Goal: Transaction & Acquisition: Obtain resource

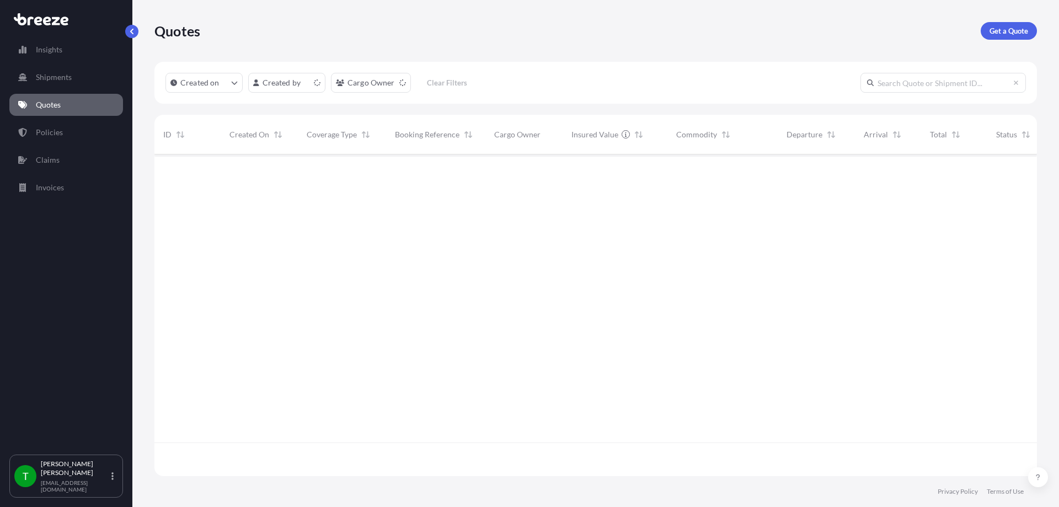
scroll to position [319, 874]
click at [1015, 28] on p "Get a Quote" at bounding box center [1009, 30] width 39 height 11
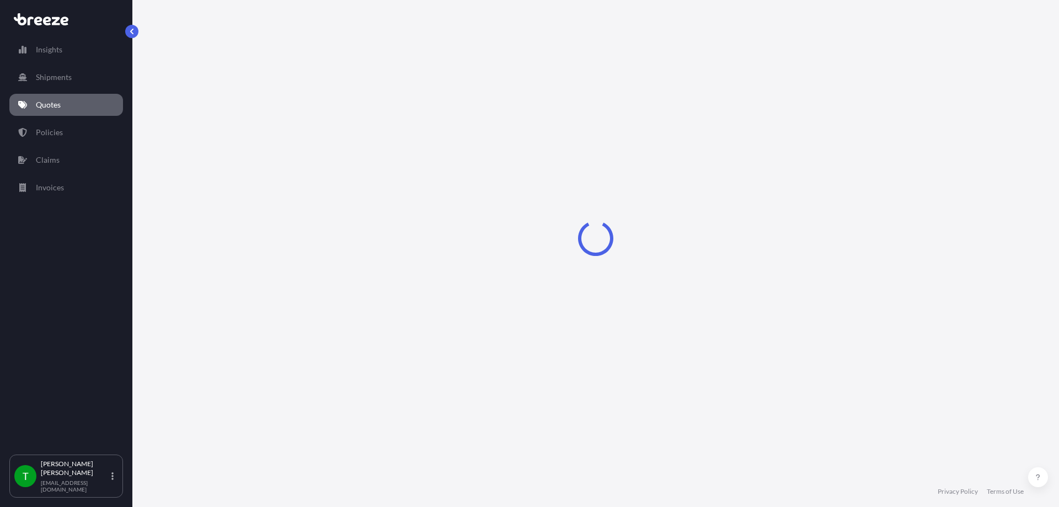
select select "Sea"
select select "1"
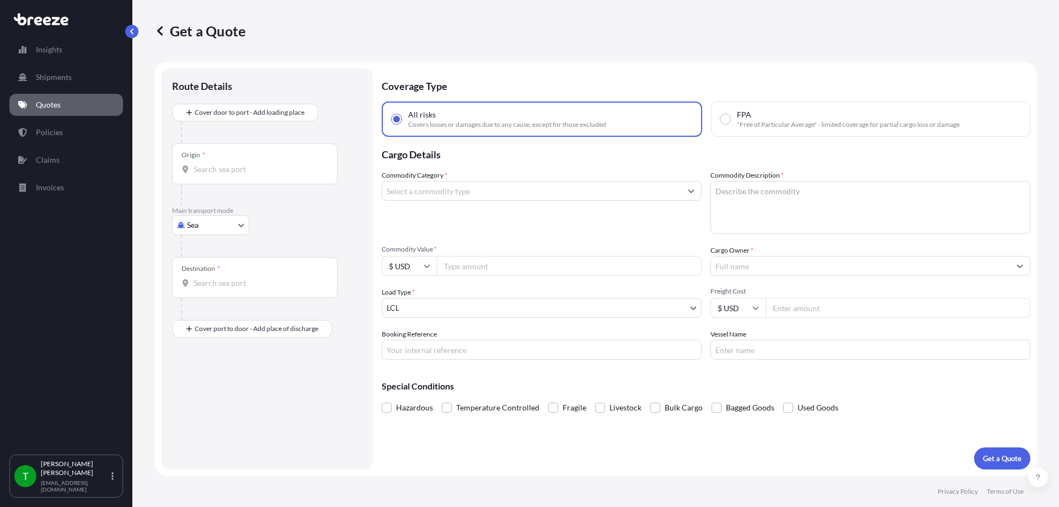
click at [207, 226] on body "Insights Shipments Quotes Policies Claims Invoices T [PERSON_NAME] [EMAIL_ADDRE…" at bounding box center [529, 253] width 1059 height 507
click at [207, 293] on span "Road" at bounding box center [202, 293] width 18 height 11
select select "Road"
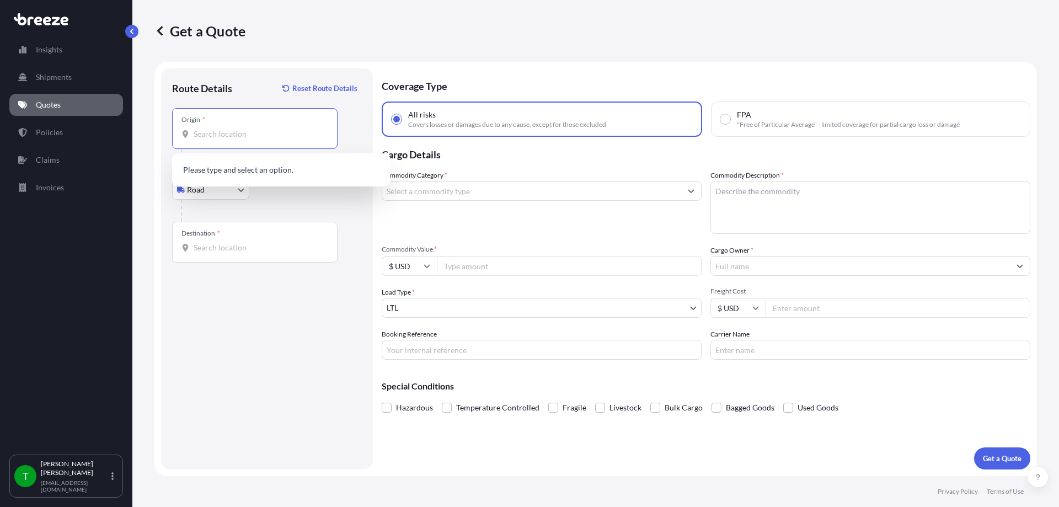
click at [225, 134] on input "Origin *" at bounding box center [259, 134] width 130 height 11
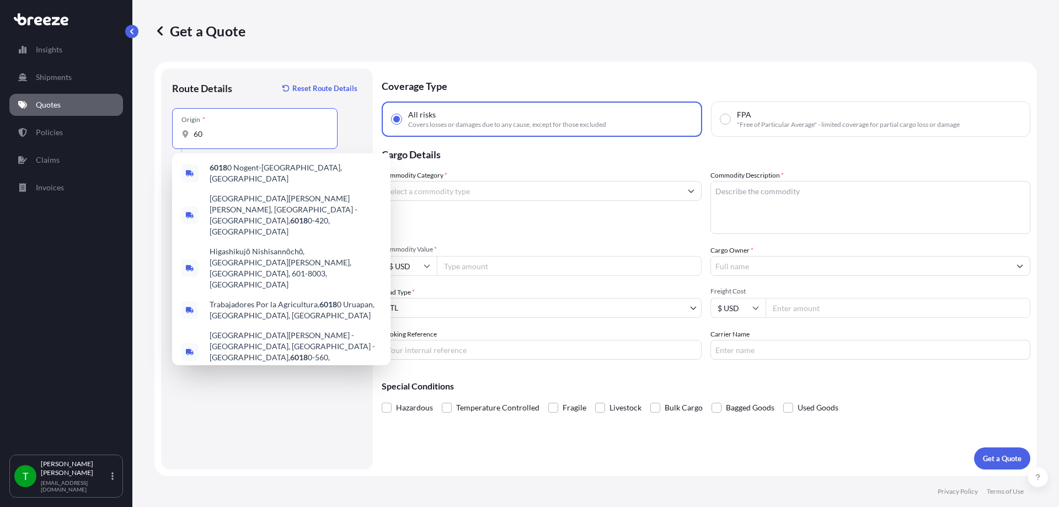
type input "6"
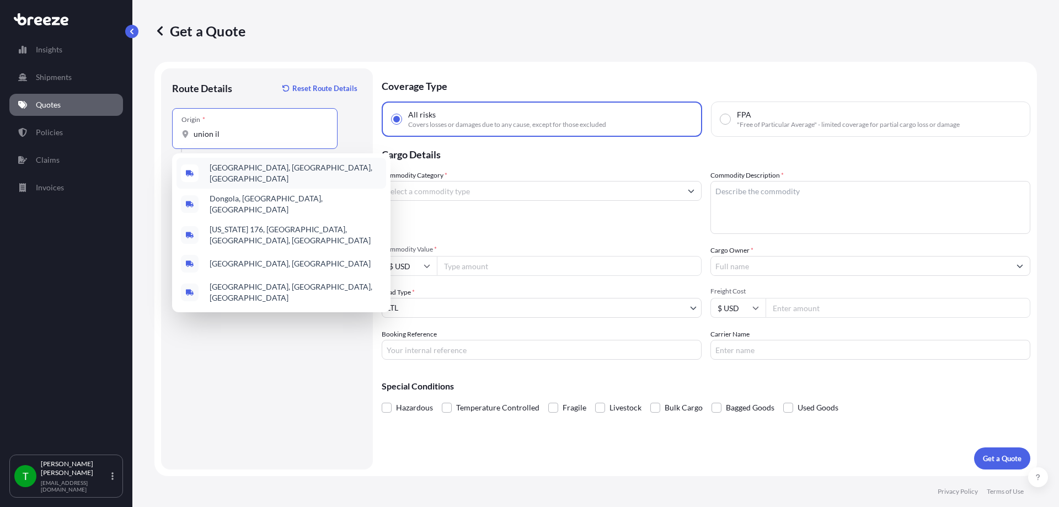
click at [240, 168] on span "[GEOGRAPHIC_DATA], [GEOGRAPHIC_DATA], [GEOGRAPHIC_DATA]" at bounding box center [296, 173] width 172 height 22
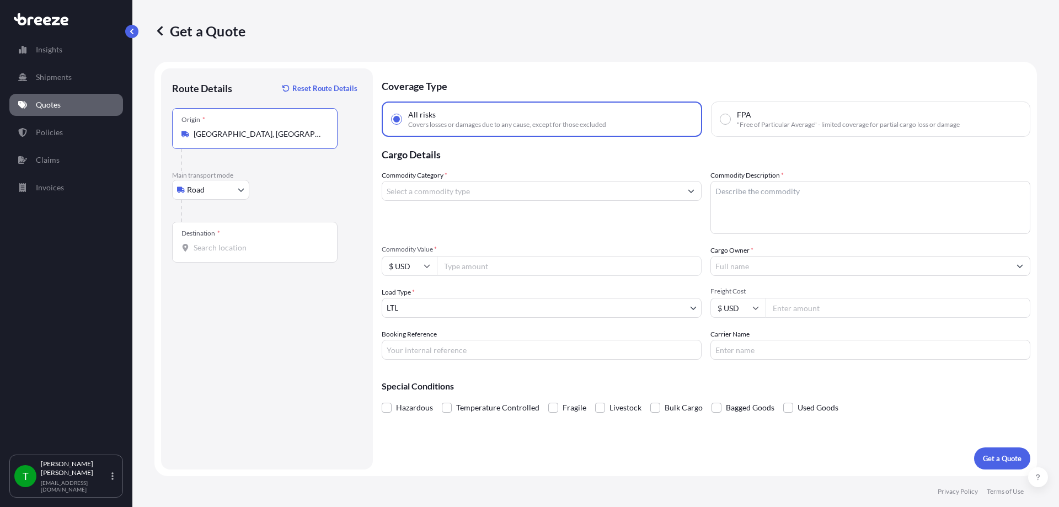
type input "[GEOGRAPHIC_DATA], [GEOGRAPHIC_DATA], [GEOGRAPHIC_DATA]"
click at [273, 235] on div "Destination *" at bounding box center [254, 242] width 165 height 41
click at [273, 242] on input "Destination *" at bounding box center [259, 247] width 130 height 11
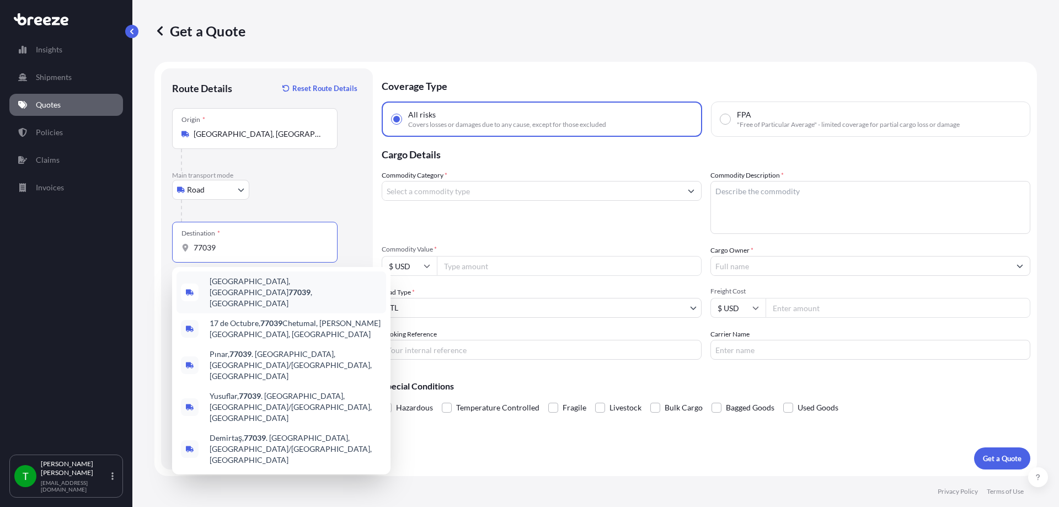
click at [243, 286] on span "[GEOGRAPHIC_DATA] , [GEOGRAPHIC_DATA]" at bounding box center [296, 292] width 172 height 33
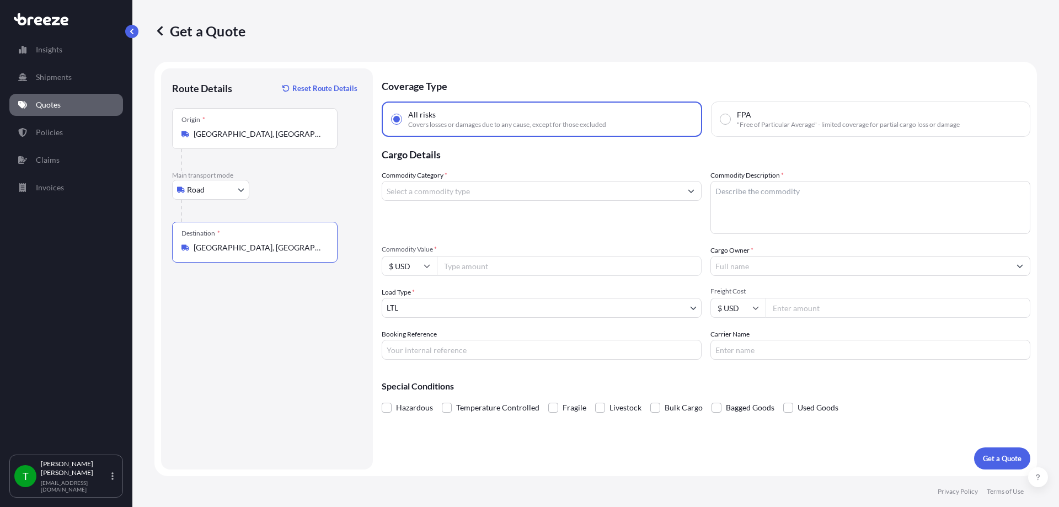
type input "[GEOGRAPHIC_DATA], [GEOGRAPHIC_DATA]"
click at [515, 196] on input "Commodity Category *" at bounding box center [531, 191] width 299 height 20
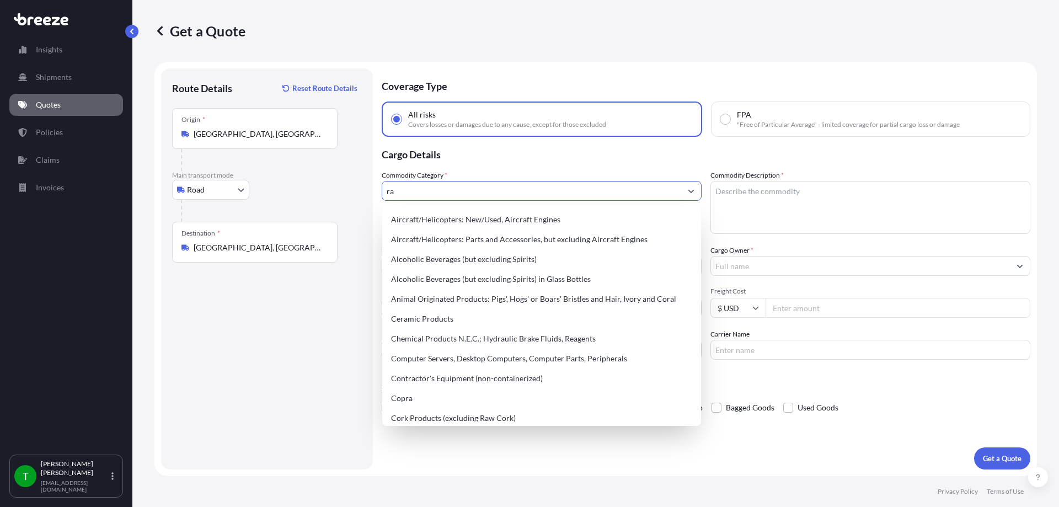
type input "r"
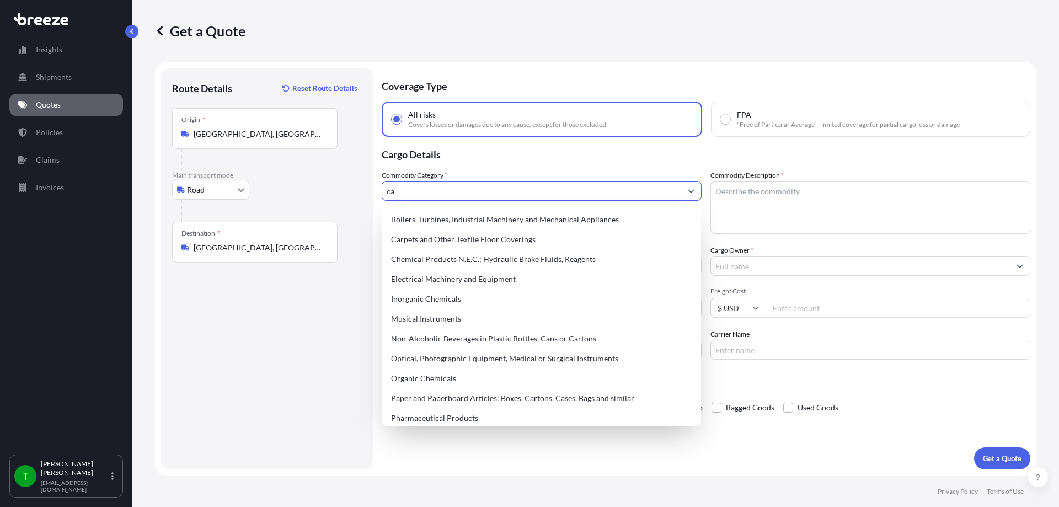
type input "c"
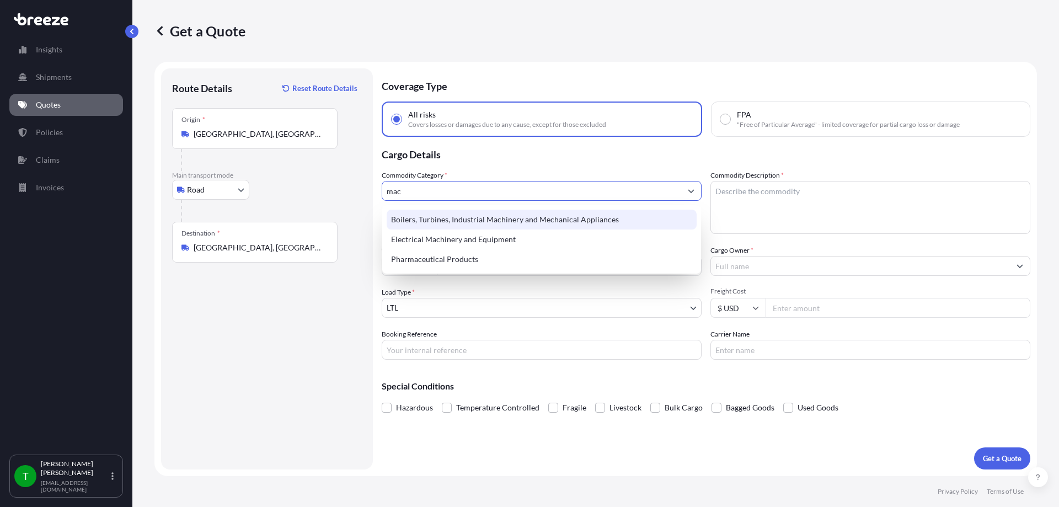
click at [520, 213] on div "Boilers, Turbines, Industrial Machinery and Mechanical Appliances" at bounding box center [542, 220] width 310 height 20
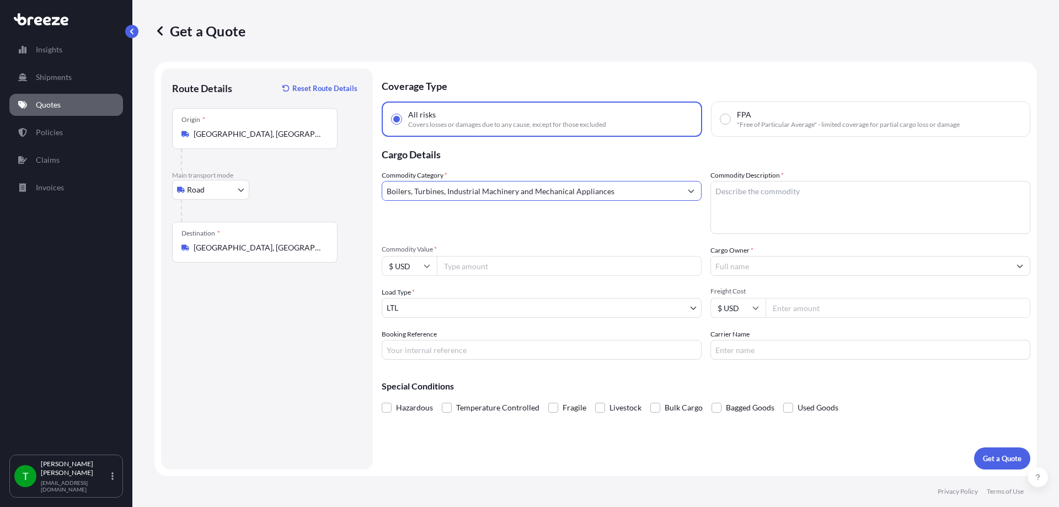
type input "Boilers, Turbines, Industrial Machinery and Mechanical Appliances"
click at [771, 219] on textarea "Commodity Description *" at bounding box center [870, 207] width 320 height 53
type textarea "rack carts"
type input "19200"
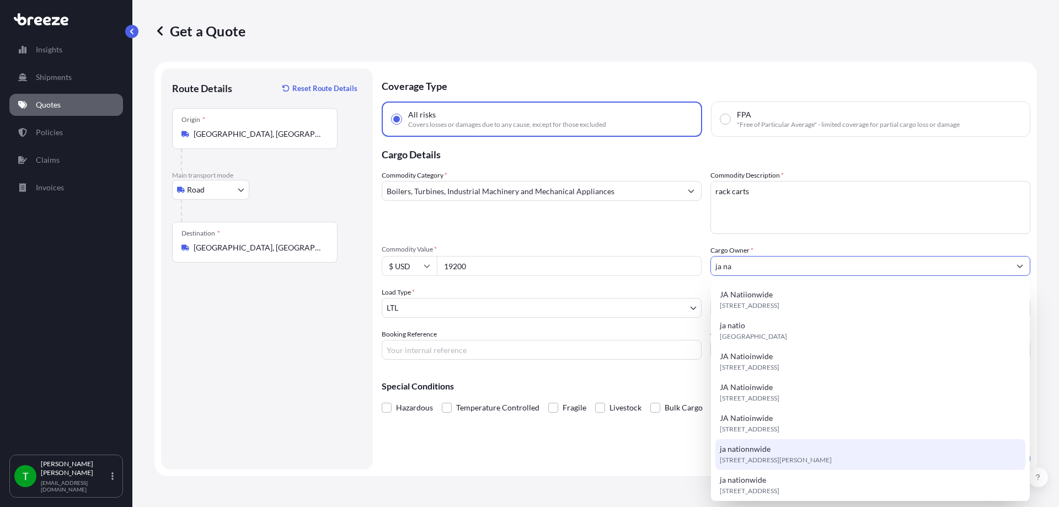
click at [768, 446] on span "ja nationnwide" at bounding box center [745, 448] width 51 height 11
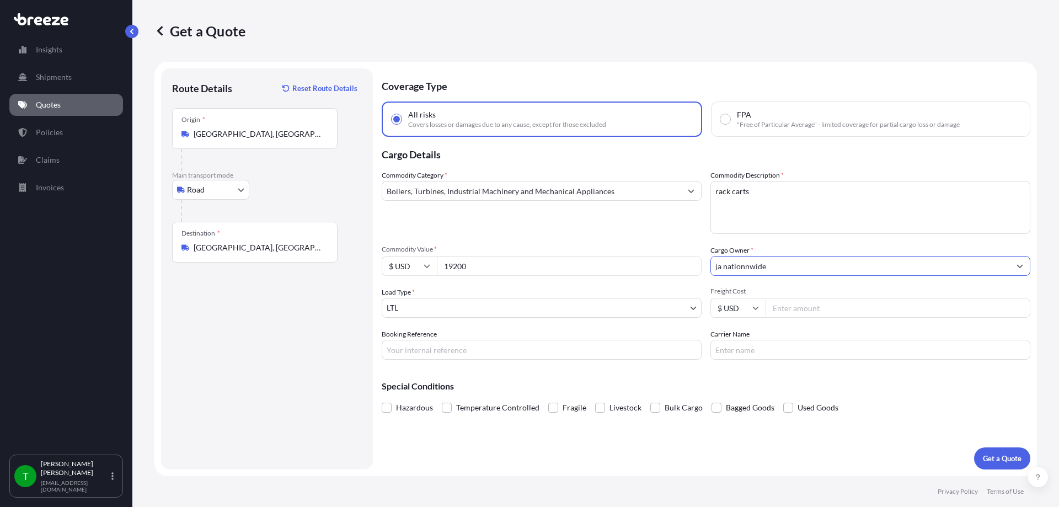
type input "ja nationnwide"
click at [805, 306] on input "Freight Cost" at bounding box center [898, 308] width 265 height 20
type input "1100"
click at [993, 460] on p "Get a Quote" at bounding box center [1002, 458] width 39 height 11
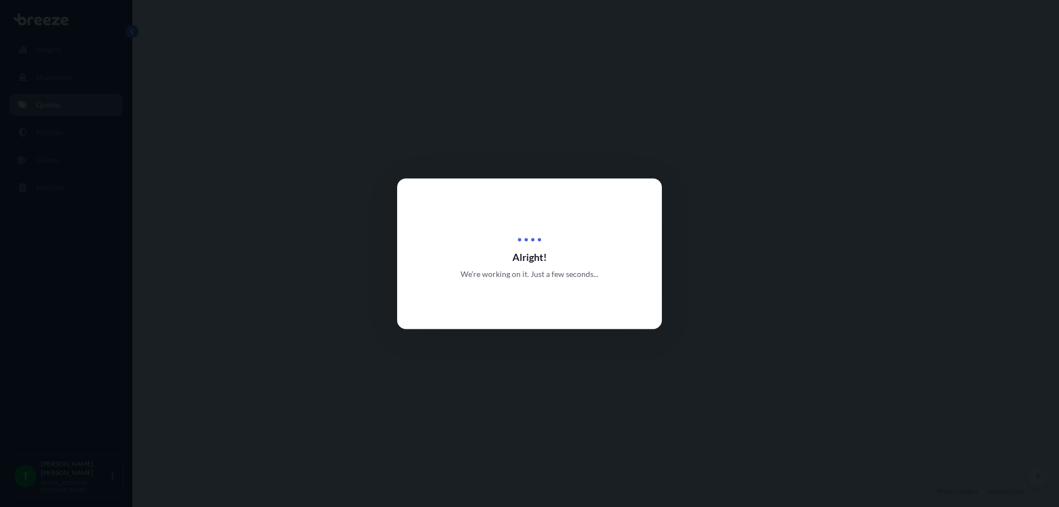
select select "Road"
select select "1"
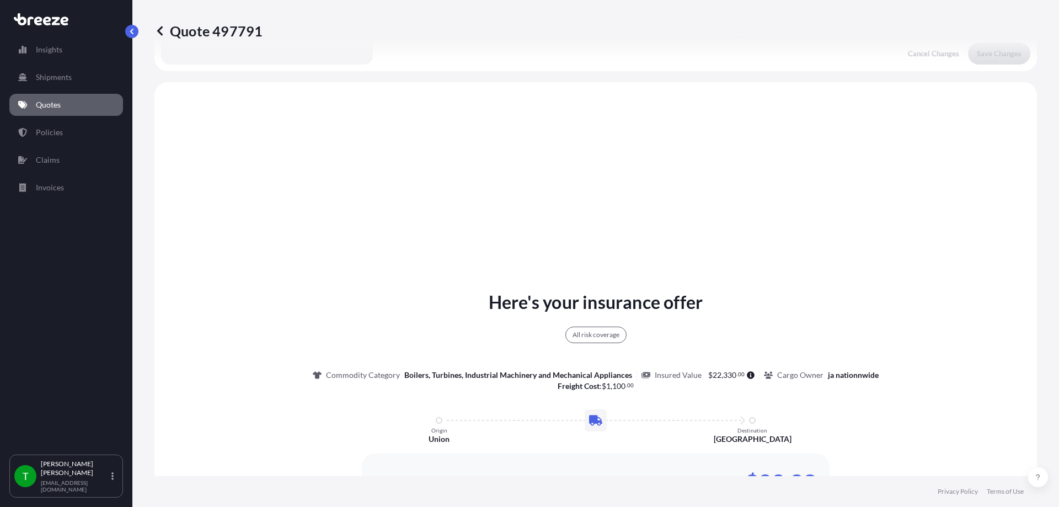
scroll to position [400, 0]
